Goal: Information Seeking & Learning: Learn about a topic

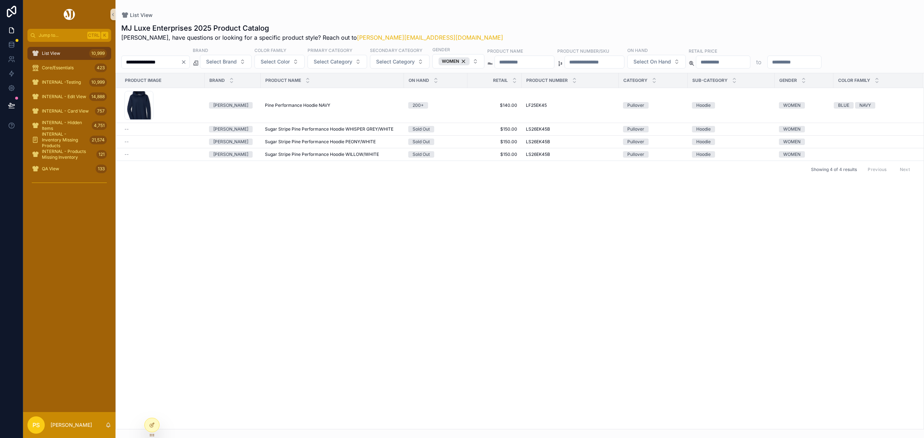
click at [59, 51] on span "List View" at bounding box center [51, 54] width 18 height 6
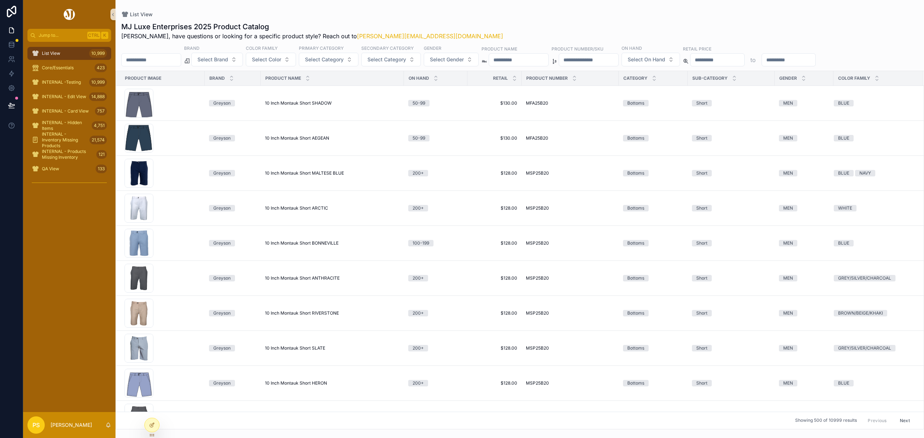
click at [181, 59] on input "**********" at bounding box center [151, 60] width 59 height 10
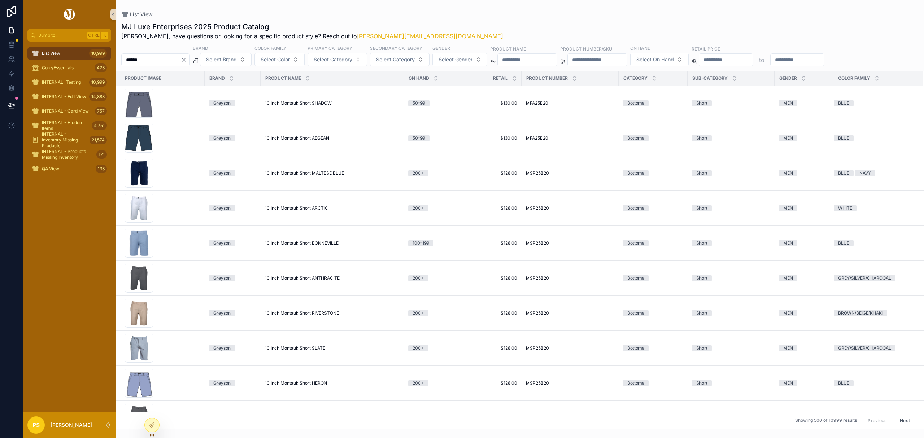
type input "******"
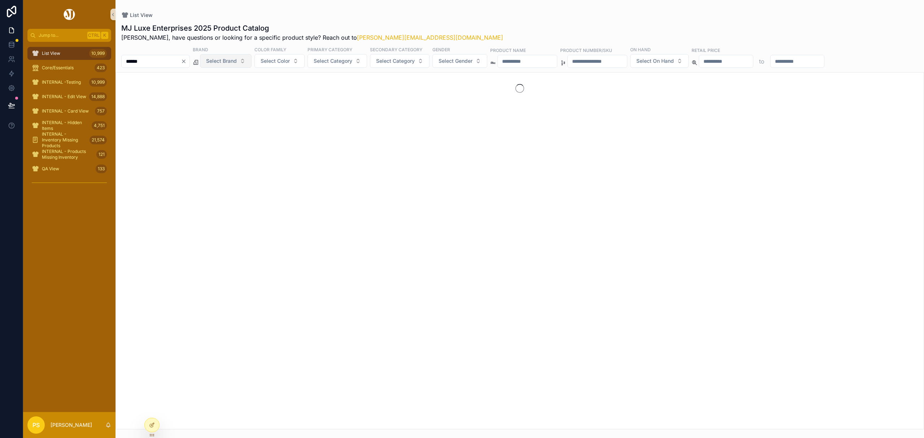
click at [237, 60] on span "Select Brand" at bounding box center [221, 60] width 31 height 7
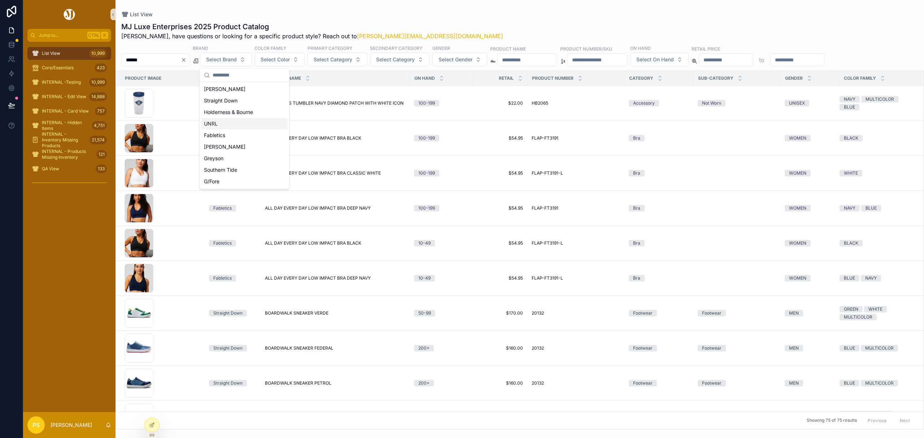
click at [224, 126] on div "UNRL" at bounding box center [244, 124] width 87 height 12
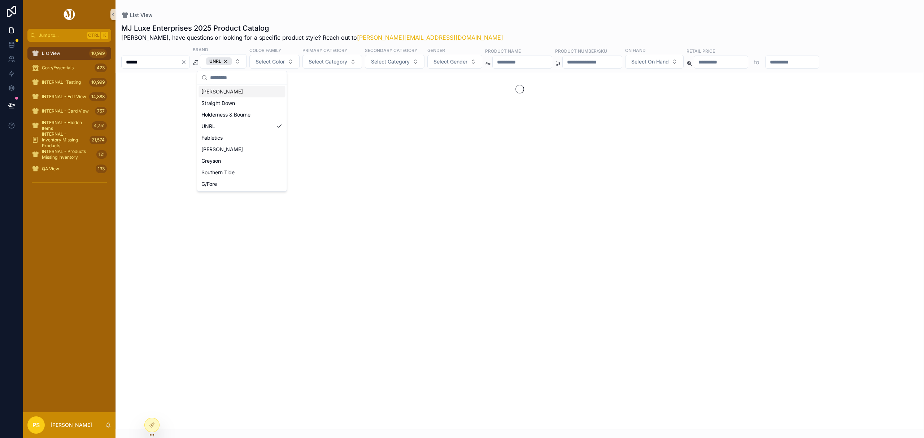
click at [449, 9] on div "List View MJ Luxe Enterprises 2025 Product Catalog Philip, have questions or lo…" at bounding box center [519, 214] width 808 height 429
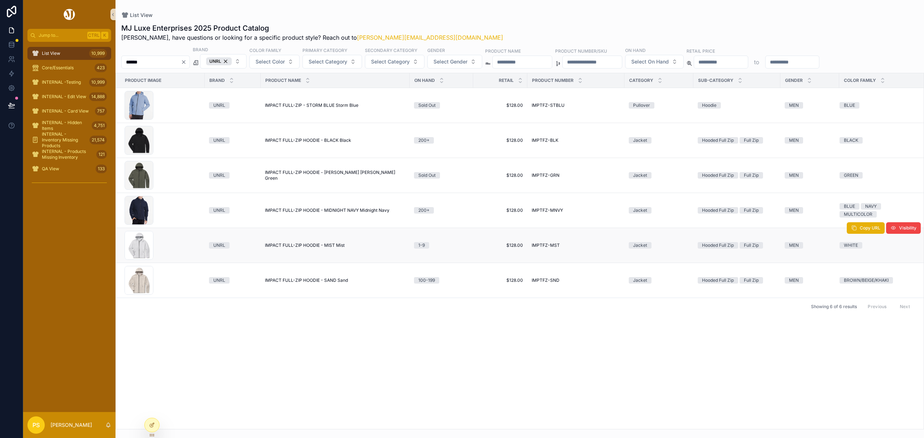
click at [315, 248] on span "IMPACT FULL-ZIP HOODIE - MIST Mist" at bounding box center [305, 246] width 80 height 6
click at [187, 63] on icon "Clear" at bounding box center [184, 62] width 6 height 6
click at [223, 61] on div "UNRL" at bounding box center [210, 61] width 26 height 8
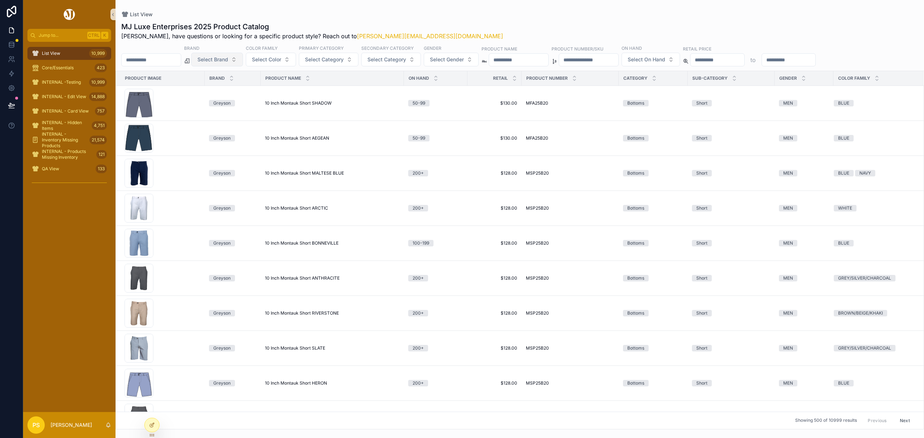
click at [228, 61] on span "Select Brand" at bounding box center [212, 59] width 31 height 7
click at [221, 87] on div "[PERSON_NAME]" at bounding box center [235, 89] width 87 height 12
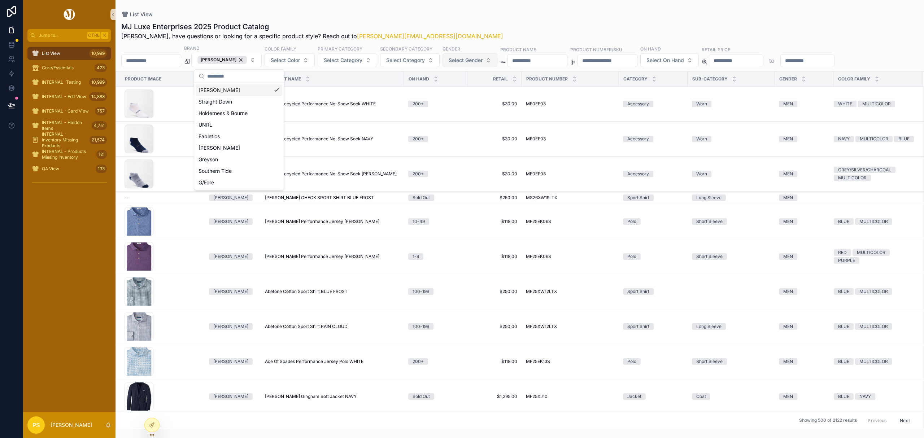
click at [483, 62] on span "Select Gender" at bounding box center [466, 60] width 34 height 7
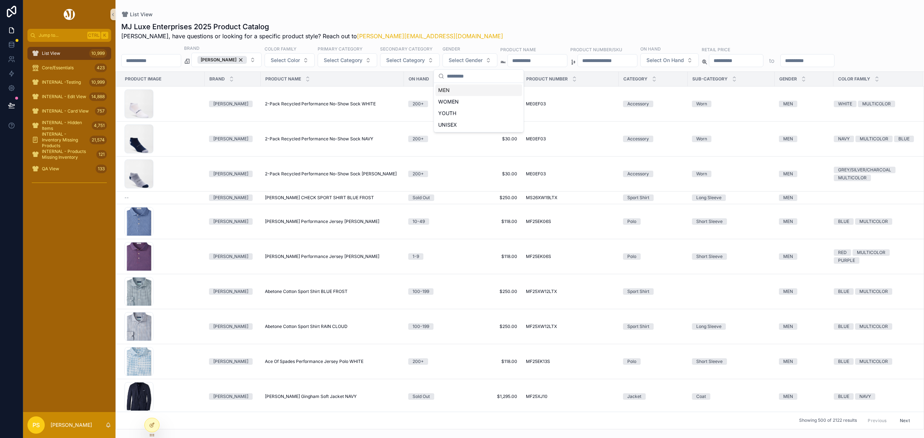
drag, startPoint x: 455, startPoint y: 88, endPoint x: 441, endPoint y: 90, distance: 14.5
click at [455, 90] on div "MEN" at bounding box center [478, 90] width 87 height 12
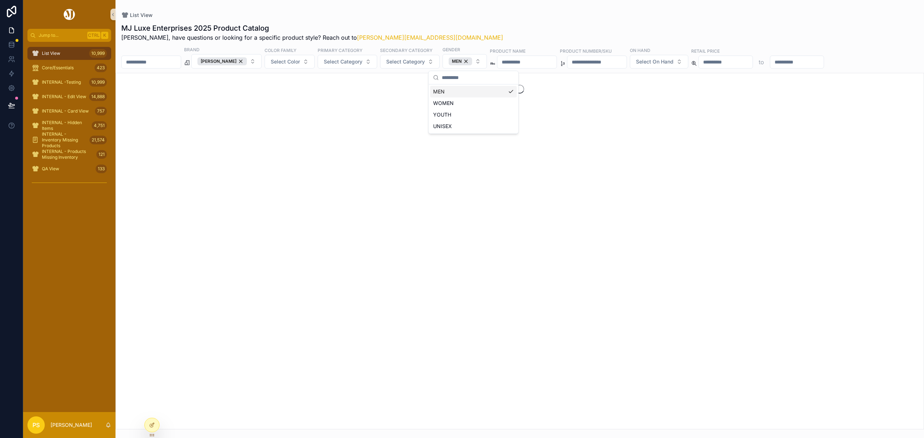
click at [174, 62] on input "scrollable content" at bounding box center [151, 62] width 59 height 10
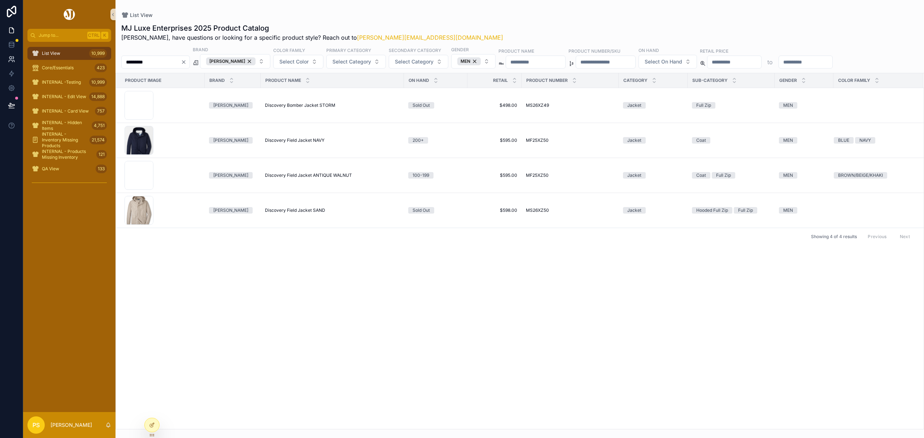
type input "*********"
click at [854, 128] on button "Copy URL" at bounding box center [866, 123] width 38 height 12
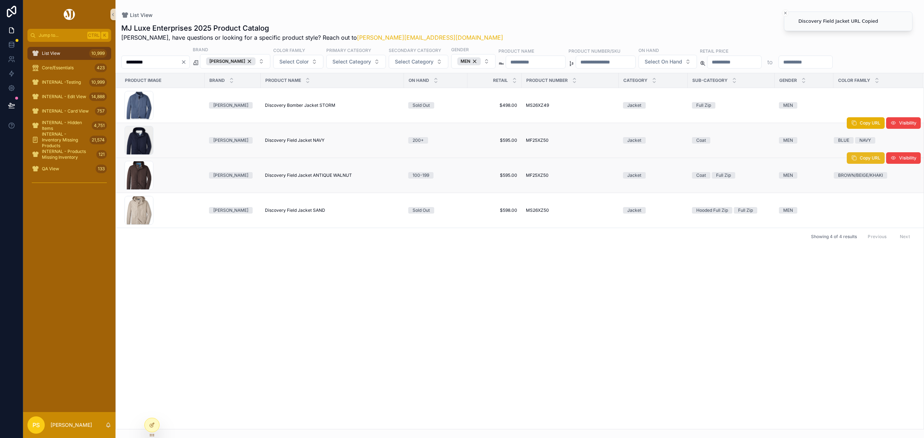
click at [855, 159] on icon "scrollable content" at bounding box center [854, 158] width 6 height 6
click at [861, 196] on span "Copy URL" at bounding box center [870, 193] width 21 height 6
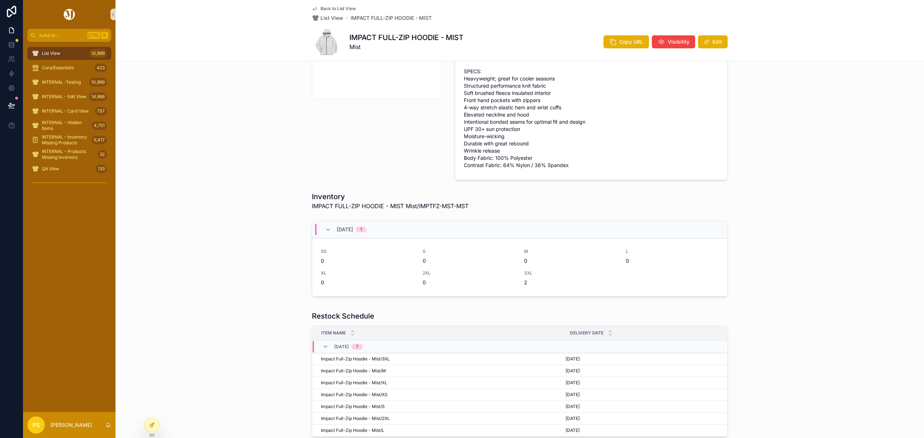
scroll to position [240, 0]
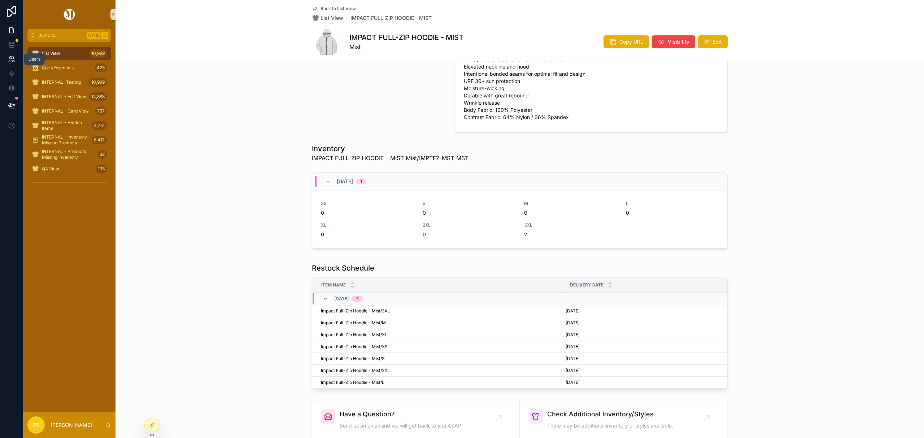
click at [11, 60] on icon at bounding box center [11, 59] width 7 height 7
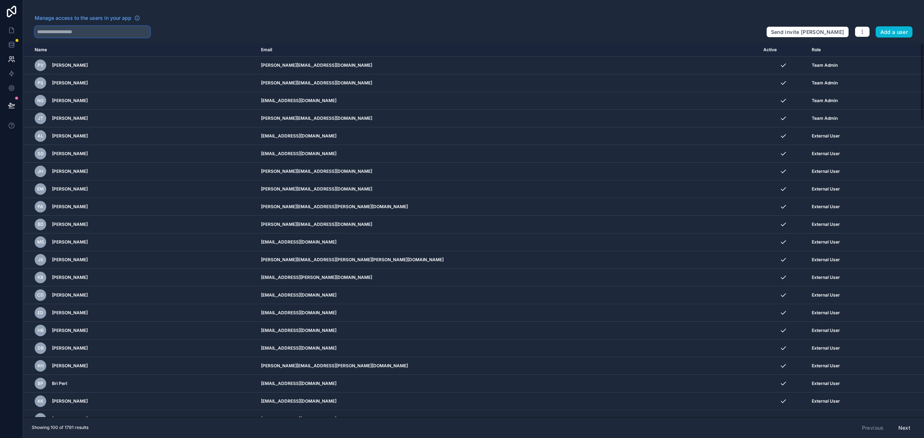
click at [96, 32] on input "text" at bounding box center [92, 32] width 115 height 12
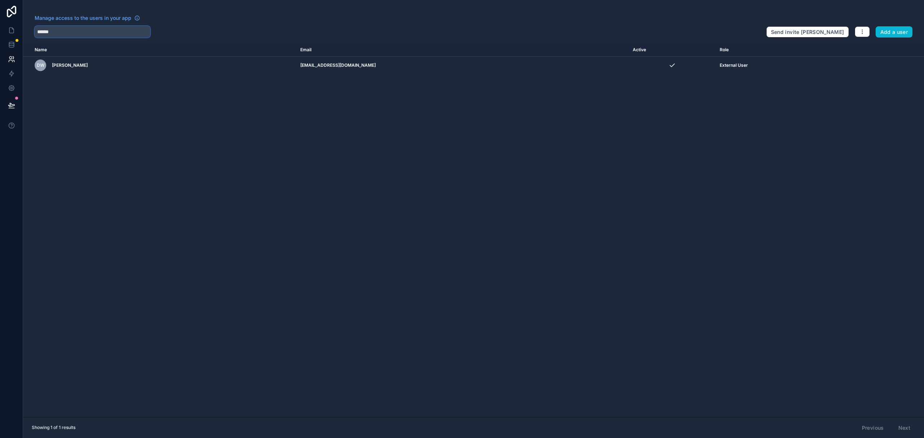
type input "******"
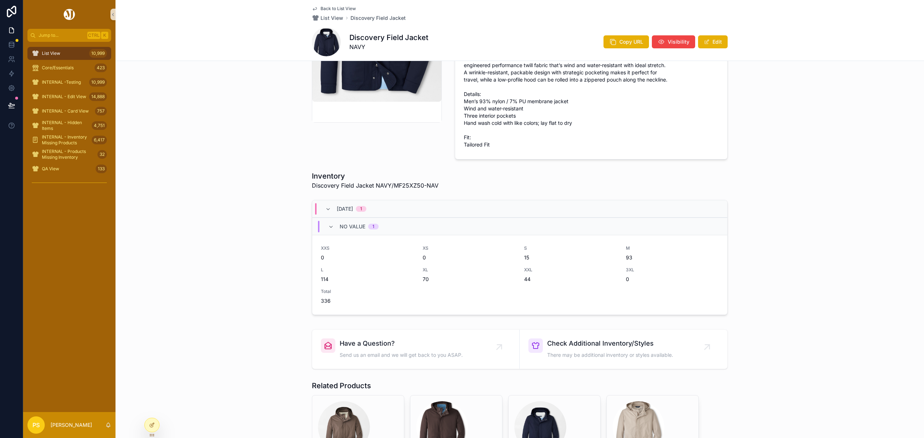
scroll to position [192, 0]
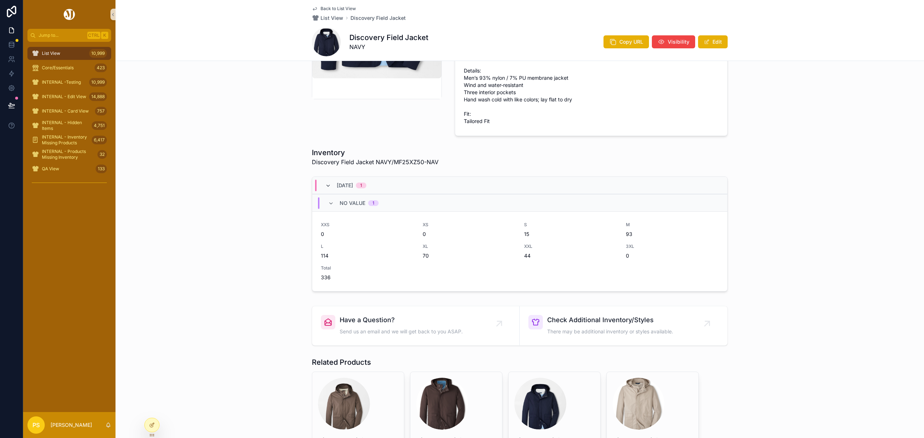
click at [325, 185] on icon "scrollable content" at bounding box center [328, 186] width 6 height 6
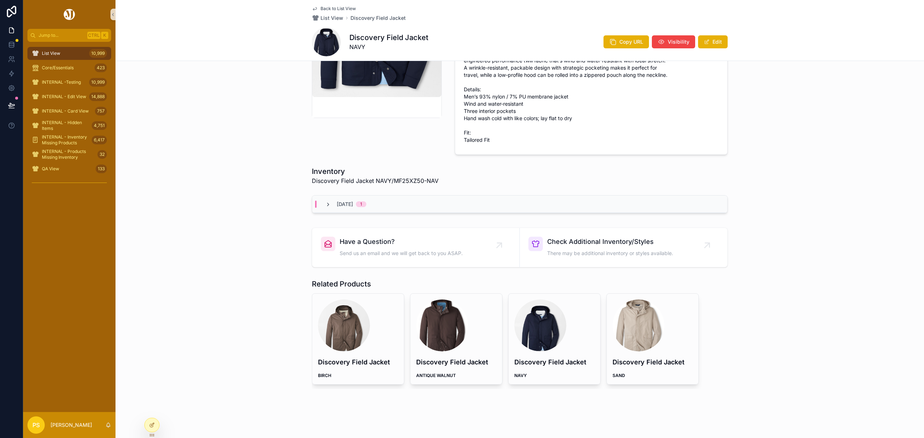
click at [325, 202] on icon "scrollable content" at bounding box center [328, 205] width 6 height 6
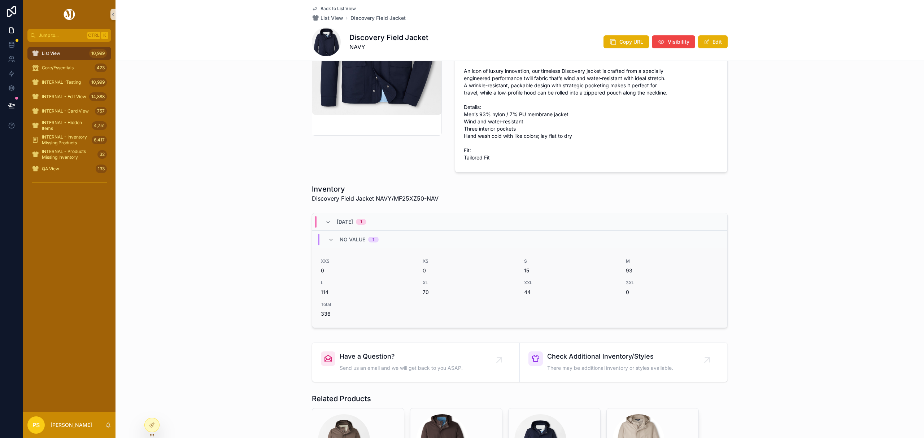
scroll to position [126, 0]
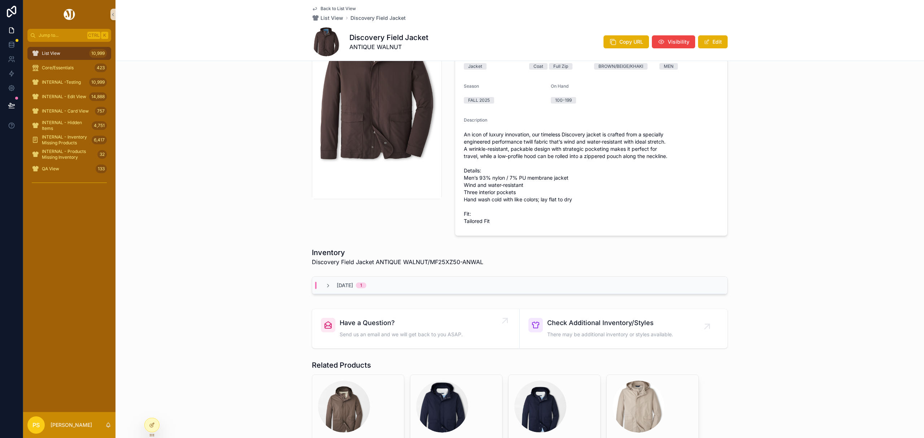
scroll to position [96, 0]
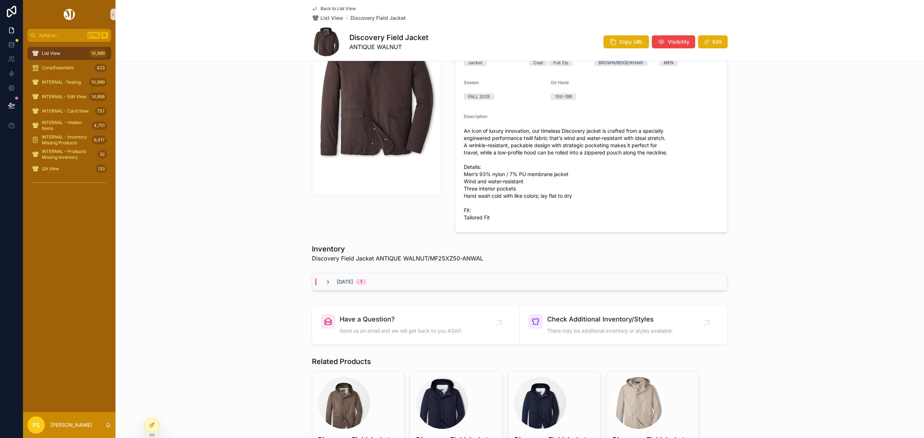
click at [325, 284] on icon "scrollable content" at bounding box center [328, 282] width 6 height 6
